Goal: Complete application form: Complete application form

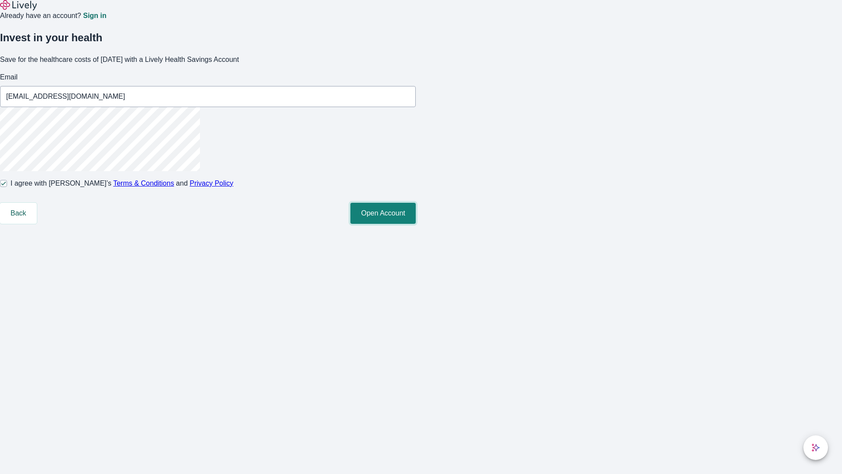
click at [416, 224] on button "Open Account" at bounding box center [383, 213] width 65 height 21
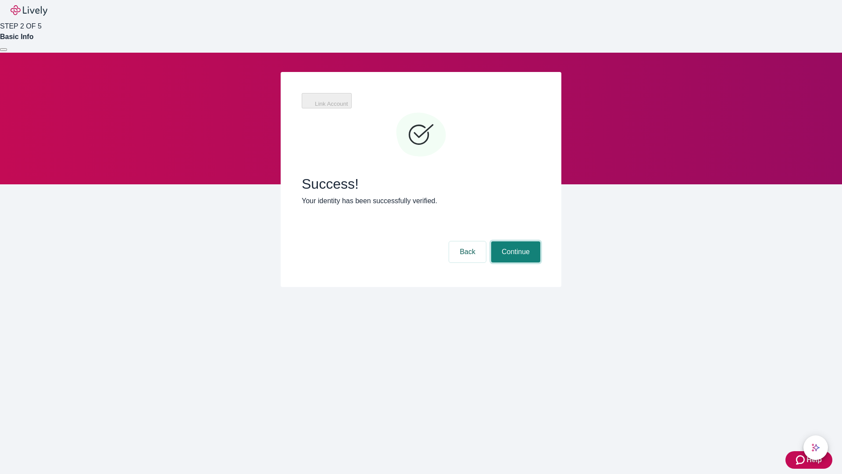
click at [515, 241] on button "Continue" at bounding box center [515, 251] width 49 height 21
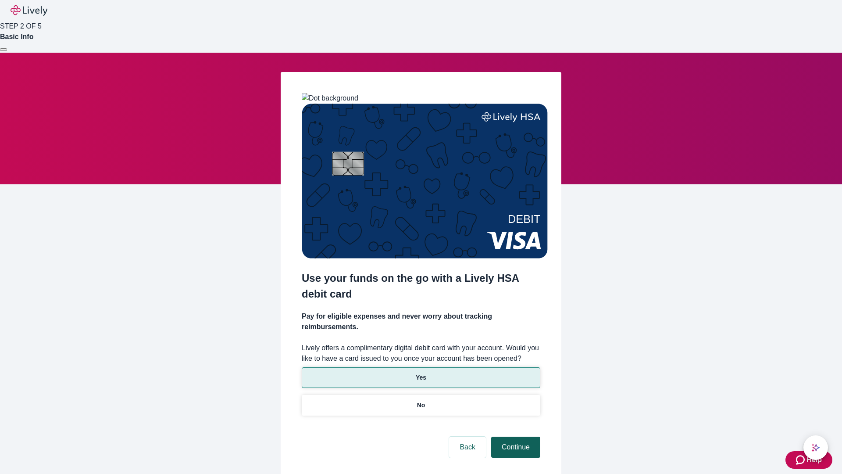
click at [421, 373] on p "Yes" at bounding box center [421, 377] width 11 height 9
click at [515, 437] on button "Continue" at bounding box center [515, 447] width 49 height 21
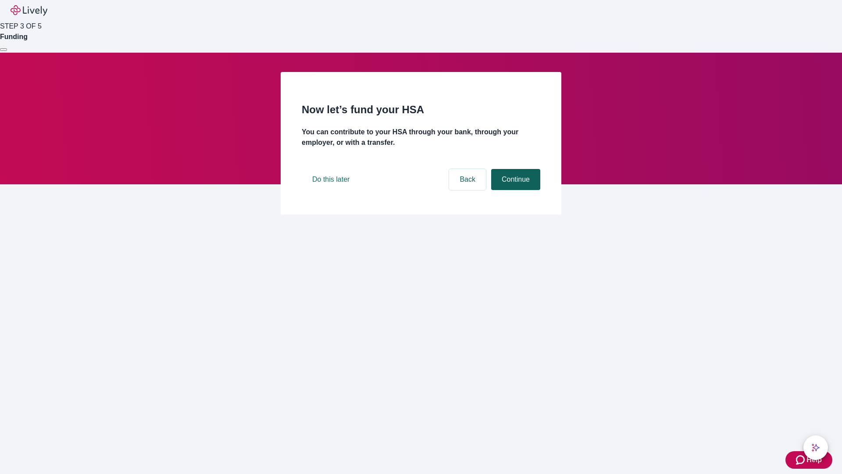
click at [515, 190] on button "Continue" at bounding box center [515, 179] width 49 height 21
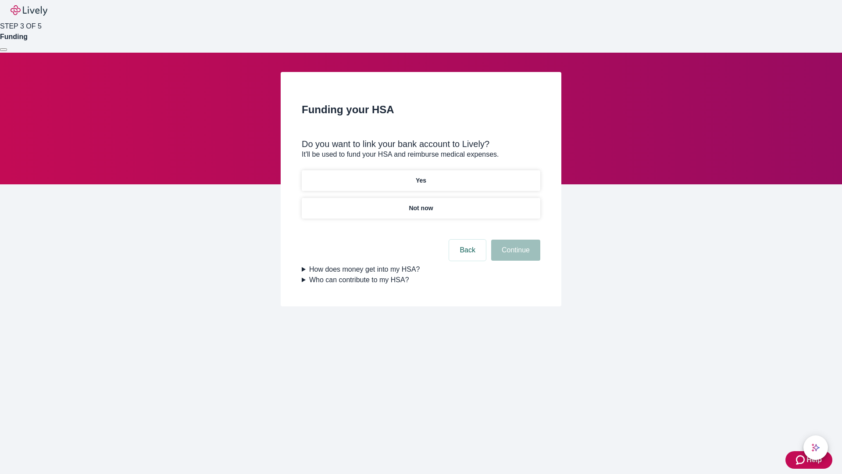
click at [421, 176] on p "Yes" at bounding box center [421, 180] width 11 height 9
click at [515, 240] on button "Continue" at bounding box center [515, 250] width 49 height 21
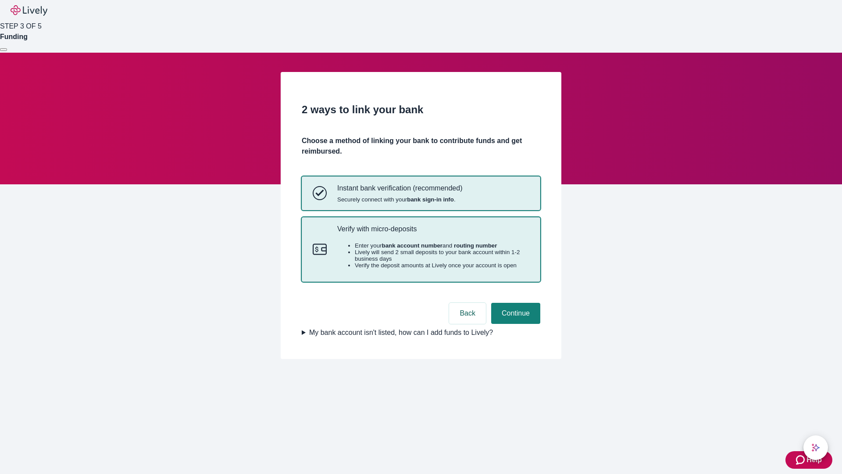
click at [433, 233] on p "Verify with micro-deposits" at bounding box center [433, 229] width 192 height 8
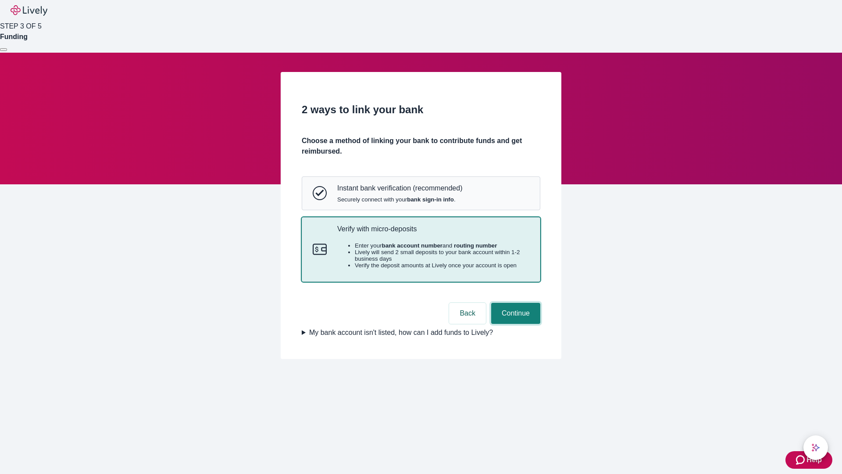
click at [515, 324] on button "Continue" at bounding box center [515, 313] width 49 height 21
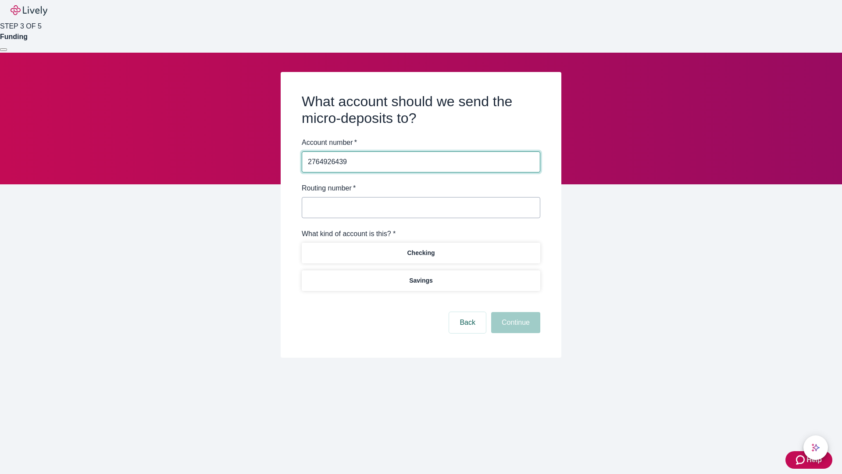
type input "2764926439"
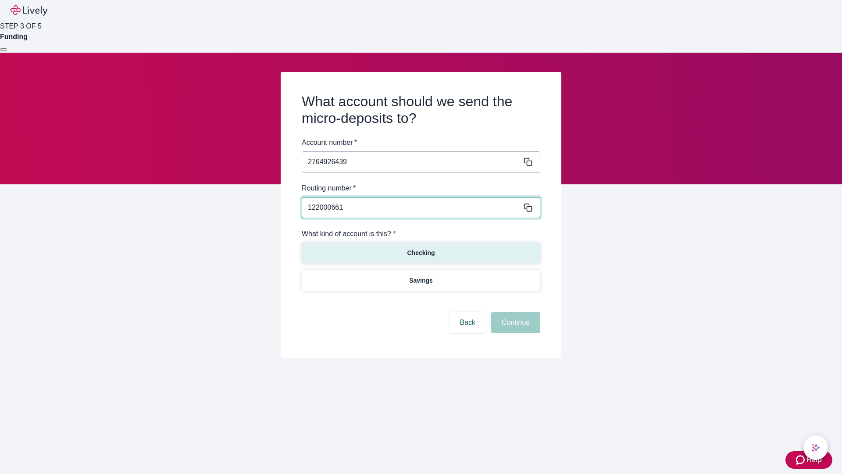
type input "122000661"
click at [421, 252] on p "Checking" at bounding box center [421, 252] width 28 height 9
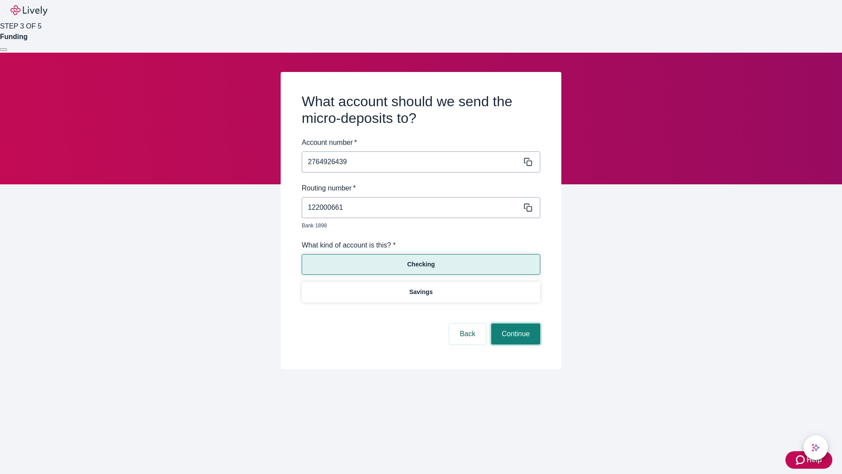
click at [515, 324] on button "Continue" at bounding box center [515, 333] width 49 height 21
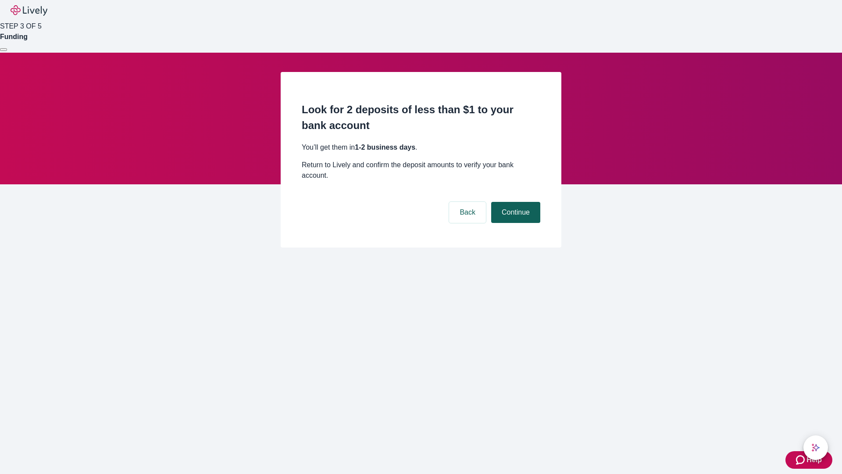
click at [515, 202] on button "Continue" at bounding box center [515, 212] width 49 height 21
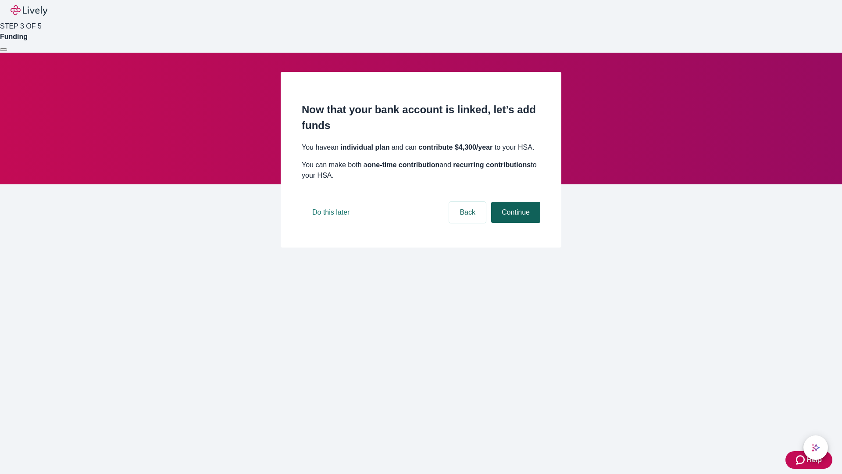
click at [515, 223] on button "Continue" at bounding box center [515, 212] width 49 height 21
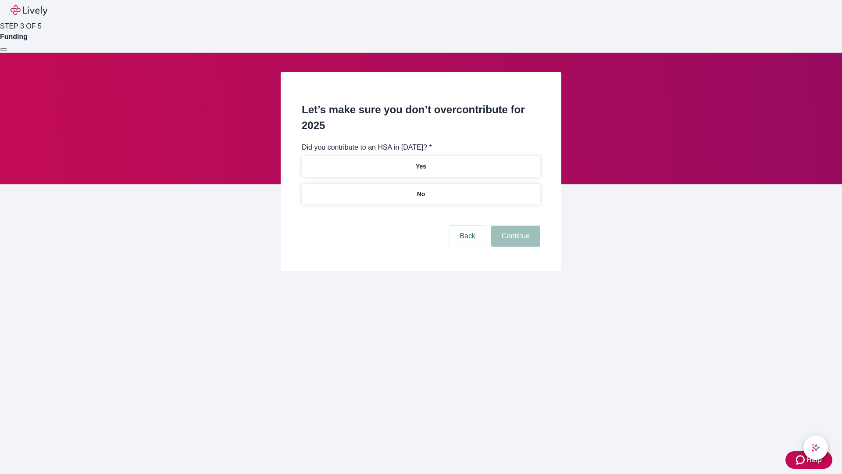
click at [421, 190] on p "No" at bounding box center [421, 194] width 8 height 9
click at [515, 226] on button "Continue" at bounding box center [515, 236] width 49 height 21
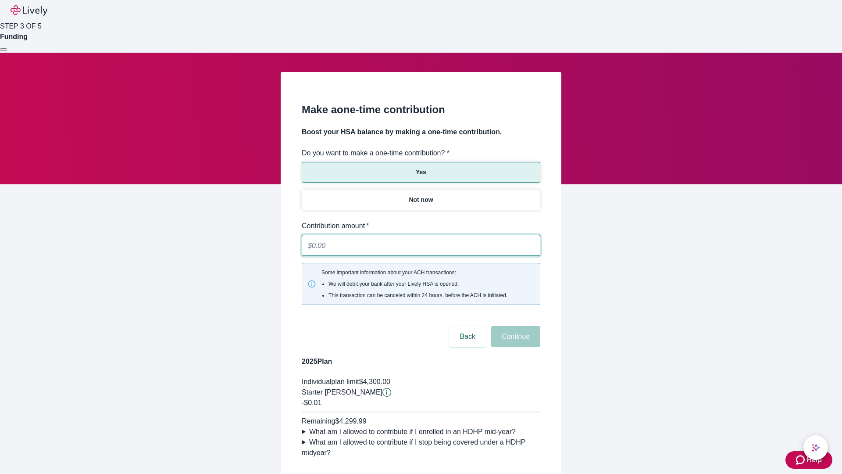
type input "0.01"
click at [515, 326] on button "Continue" at bounding box center [515, 336] width 49 height 21
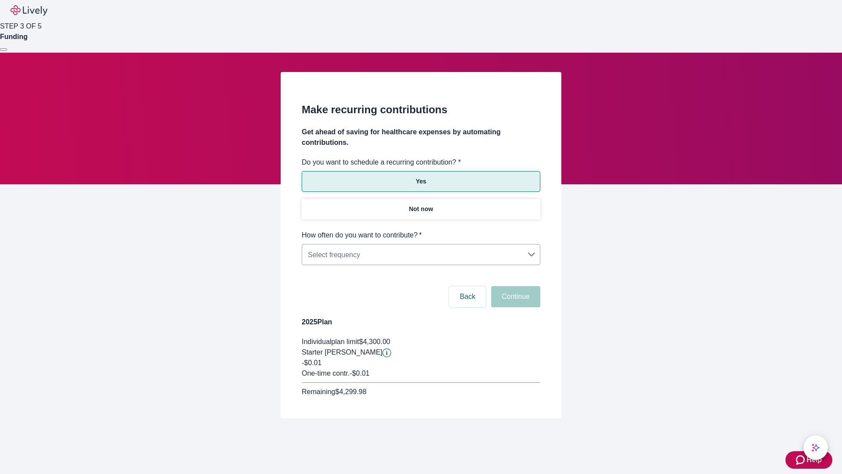
click at [421, 230] on body "Help STEP 3 OF 5 Funding Make recurring contributions Get ahead of saving for h…" at bounding box center [421, 230] width 842 height 460
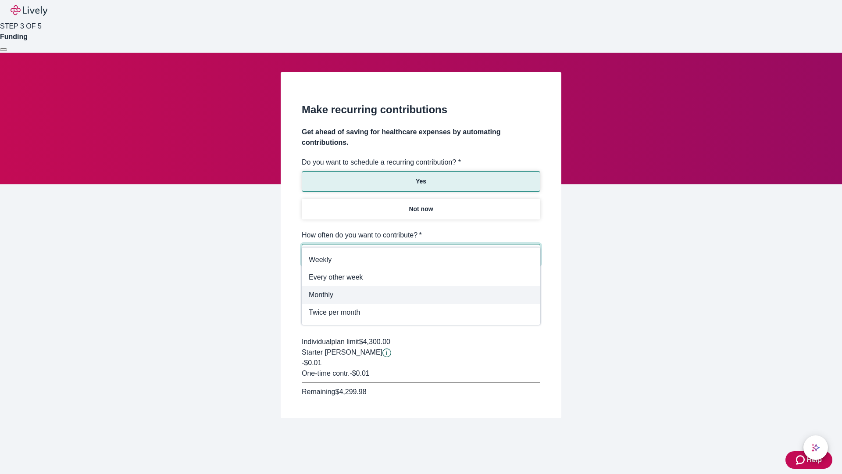
click at [421, 295] on span "Monthly" at bounding box center [421, 295] width 225 height 11
type input "Monthly"
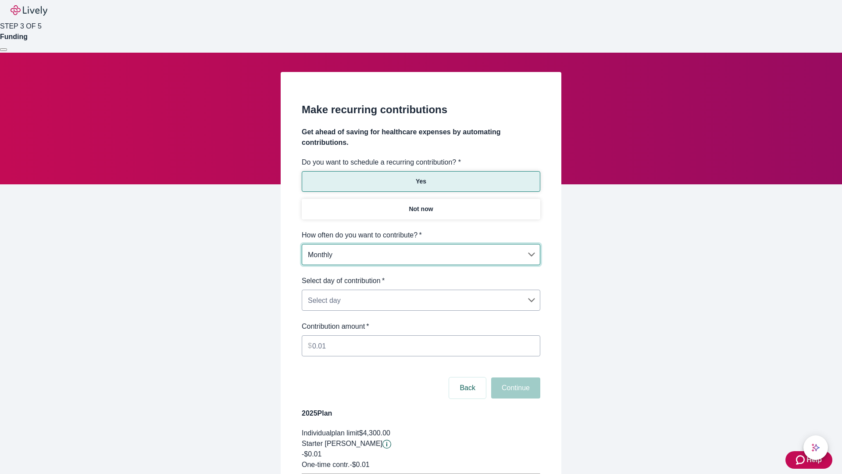
click at [421, 276] on body "Help STEP 3 OF 5 Funding Make recurring contributions Get ahead of saving for h…" at bounding box center [421, 276] width 842 height 552
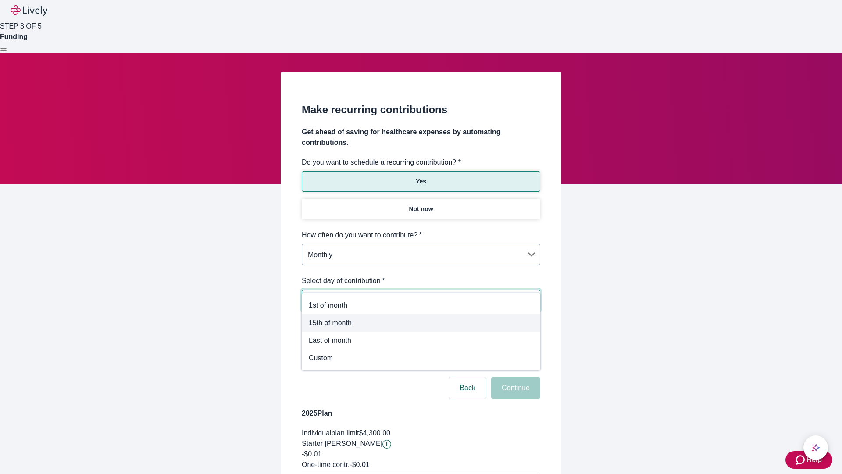
click at [421, 323] on span "15th of month" at bounding box center [421, 323] width 225 height 11
type input "Monthly15th"
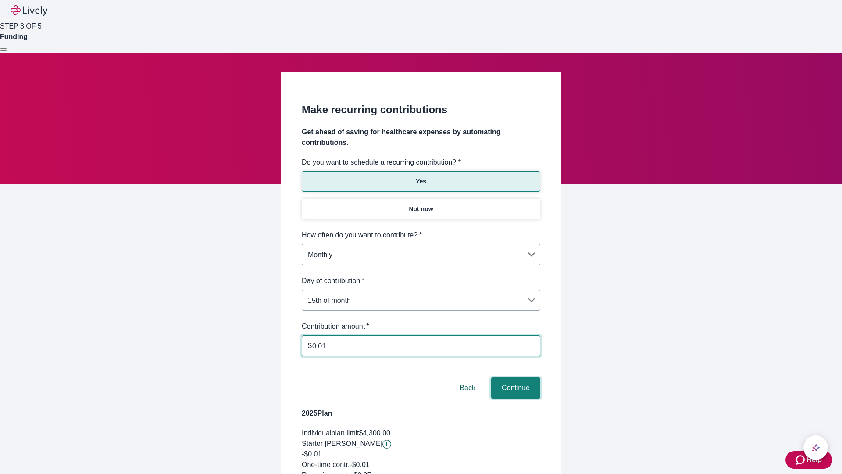
click at [515, 377] on button "Continue" at bounding box center [515, 387] width 49 height 21
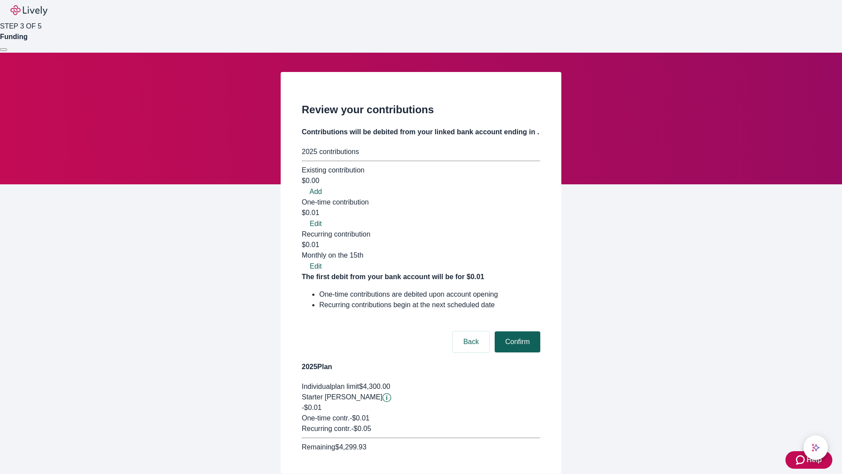
click at [516, 331] on button "Confirm" at bounding box center [518, 341] width 46 height 21
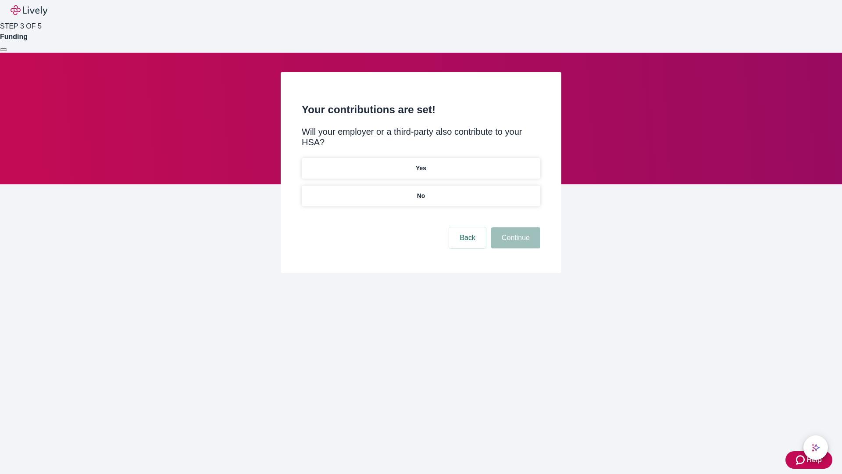
click at [421, 164] on p "Yes" at bounding box center [421, 168] width 11 height 9
click at [515, 227] on button "Continue" at bounding box center [515, 237] width 49 height 21
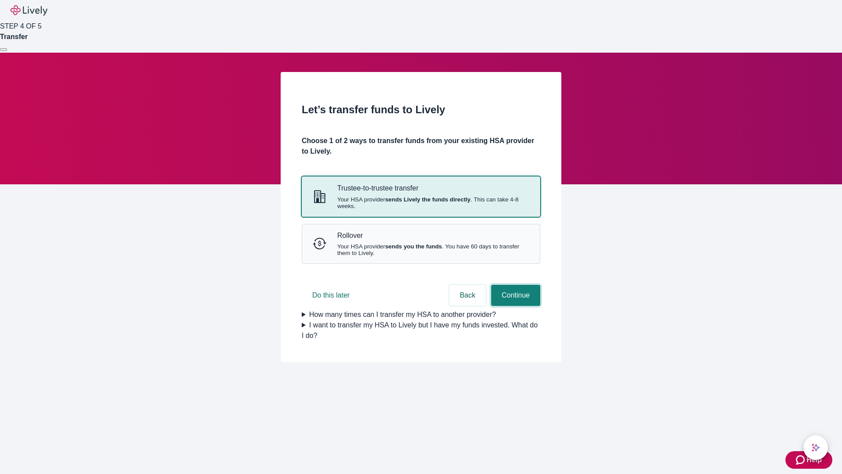
click at [515, 306] on button "Continue" at bounding box center [515, 295] width 49 height 21
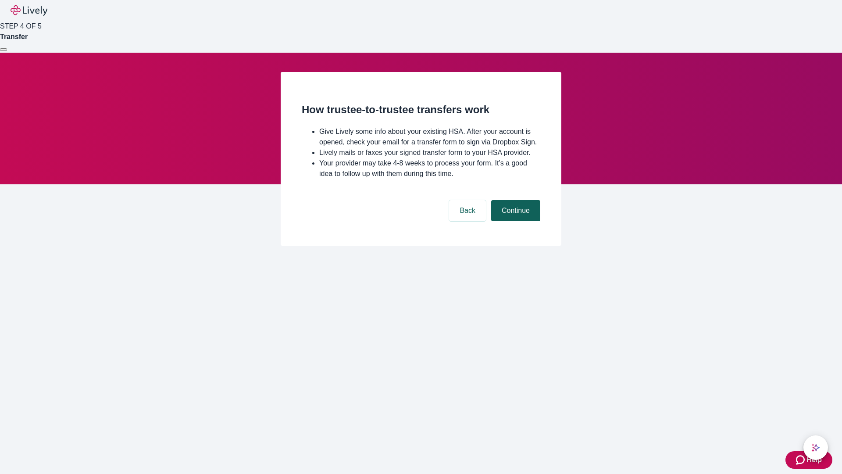
click at [515, 221] on button "Continue" at bounding box center [515, 210] width 49 height 21
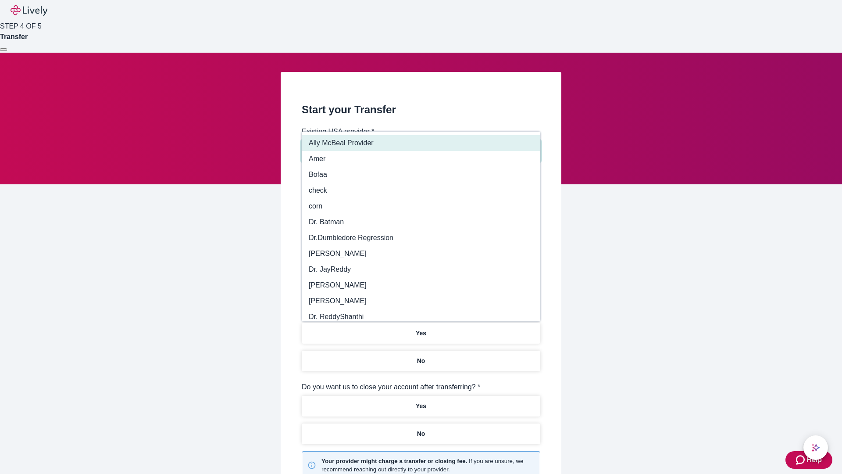
type input "Other"
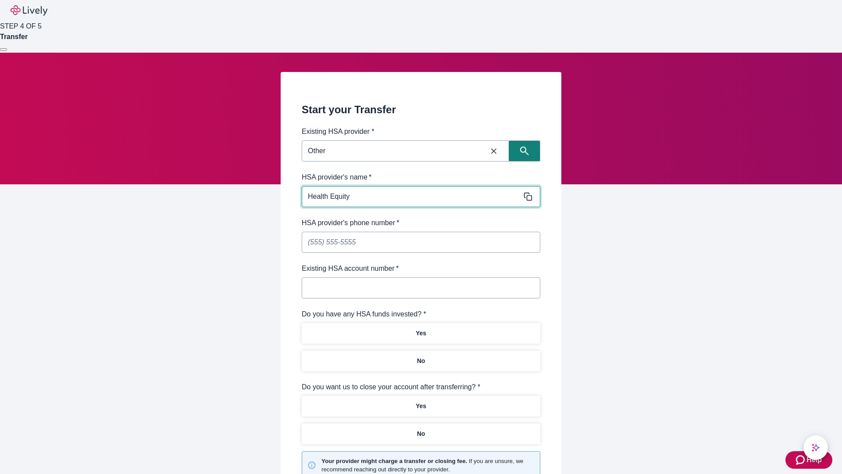
type input "Health Equity"
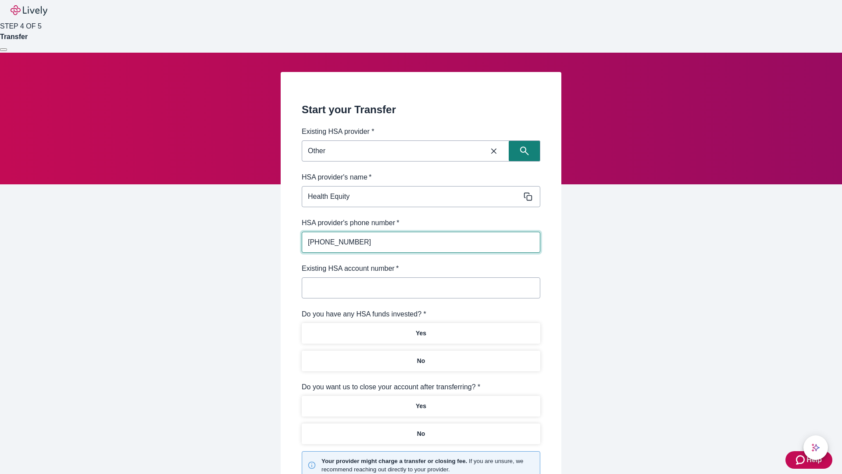
type input "[PHONE_NUMBER]"
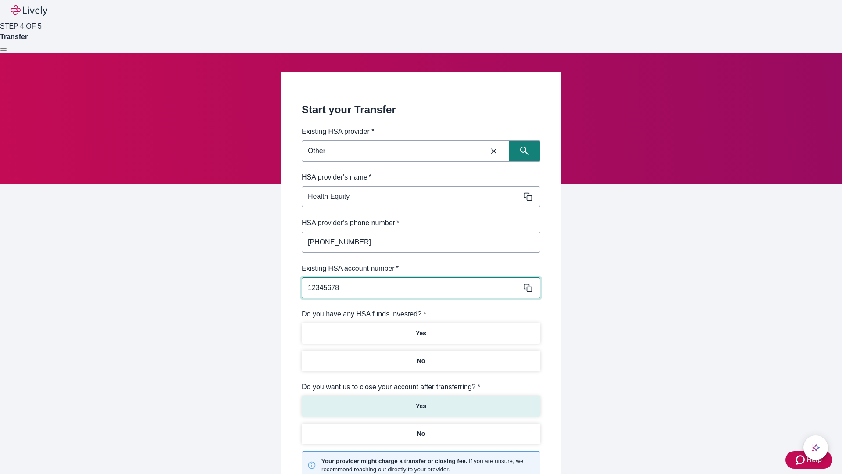
type input "12345678"
click at [421, 356] on p "No" at bounding box center [421, 360] width 8 height 9
click at [421, 401] on p "Yes" at bounding box center [421, 405] width 11 height 9
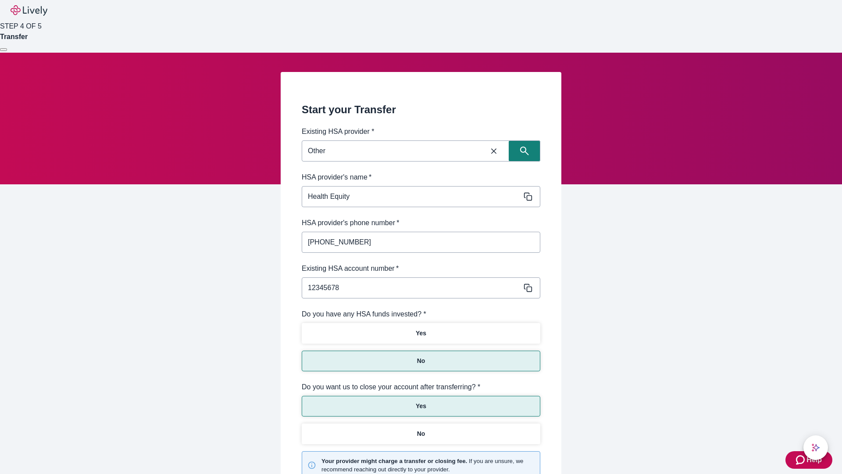
scroll to position [91, 0]
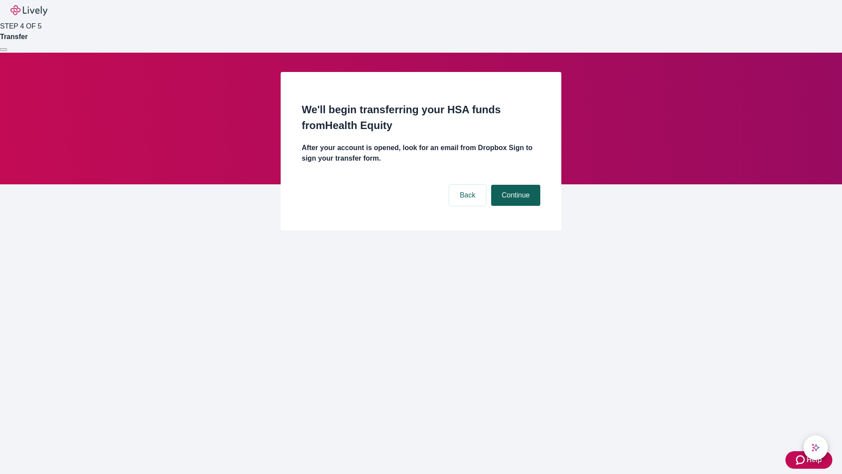
click at [515, 185] on button "Continue" at bounding box center [515, 195] width 49 height 21
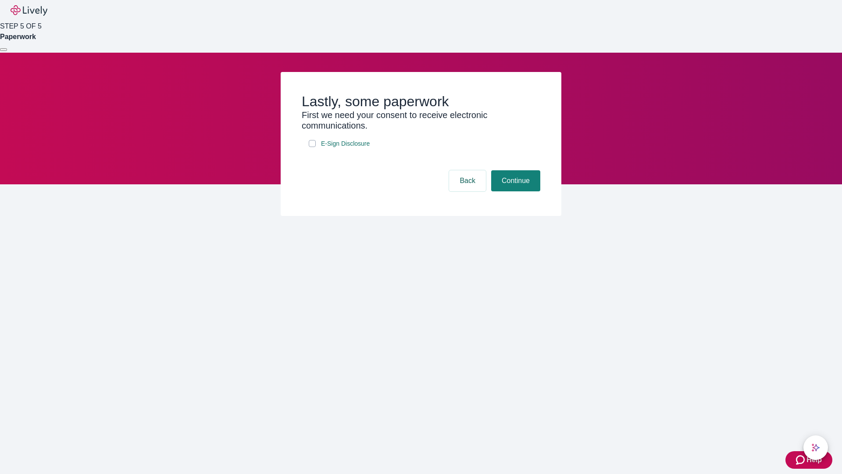
click at [312, 147] on input "E-Sign Disclosure" at bounding box center [312, 143] width 7 height 7
checkbox input "true"
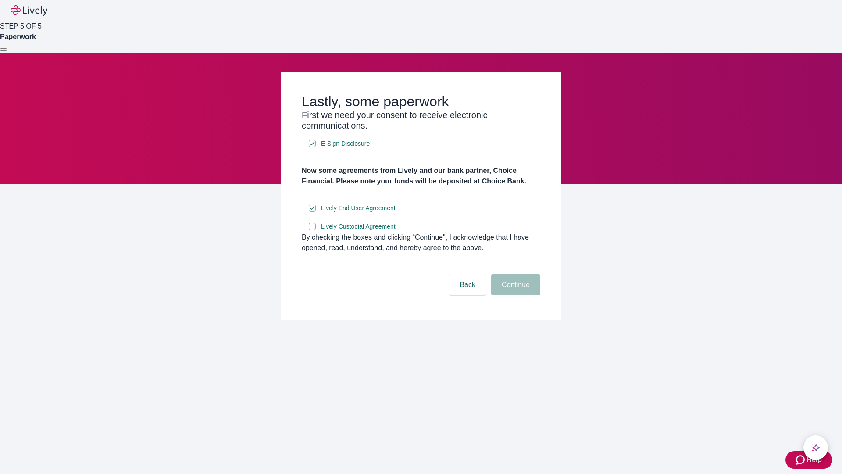
click at [312, 230] on input "Lively Custodial Agreement" at bounding box center [312, 226] width 7 height 7
checkbox input "true"
click at [515, 295] on button "Continue" at bounding box center [515, 284] width 49 height 21
